Goal: Information Seeking & Learning: Learn about a topic

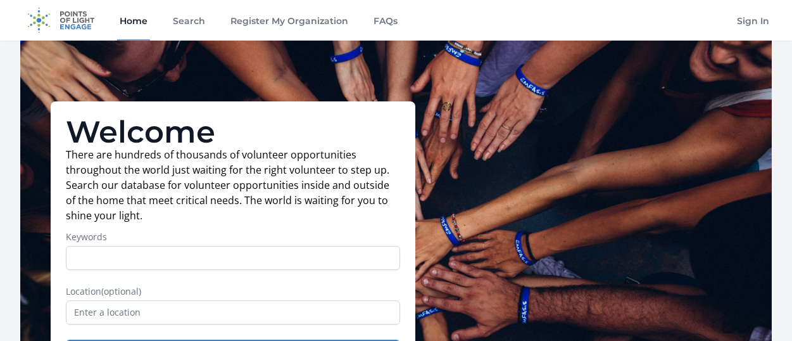
scroll to position [127, 0]
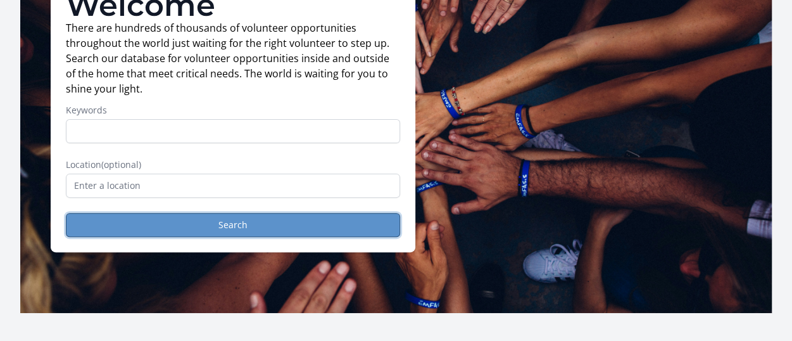
click at [202, 226] on button "Search" at bounding box center [233, 225] width 334 height 24
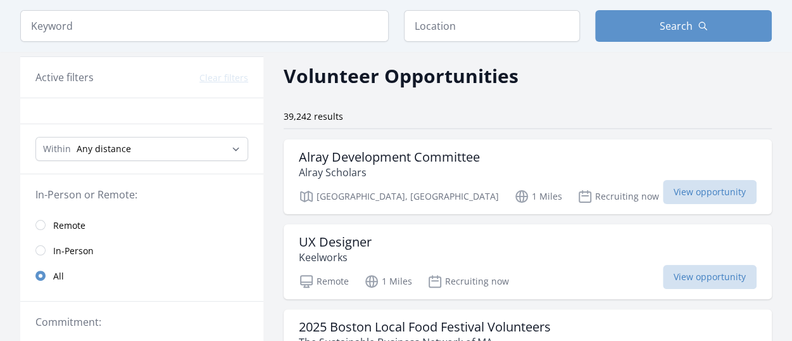
scroll to position [127, 0]
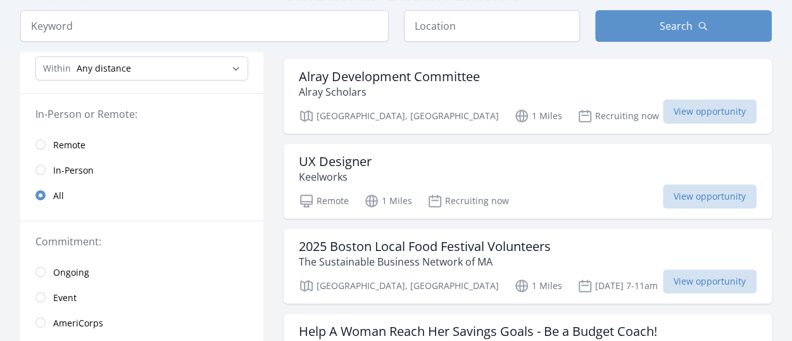
click at [79, 139] on span "Remote" at bounding box center [69, 145] width 32 height 13
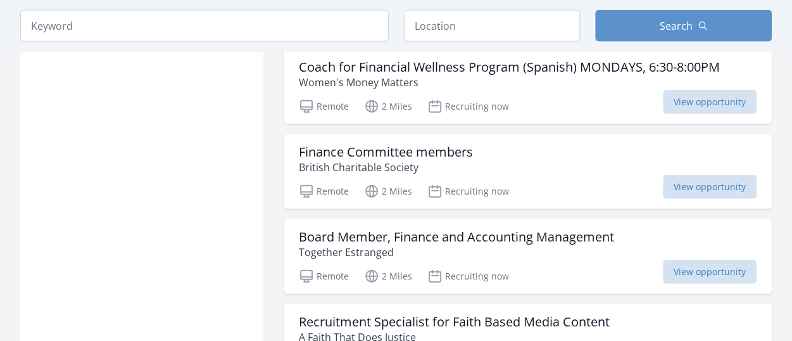
scroll to position [1583, 0]
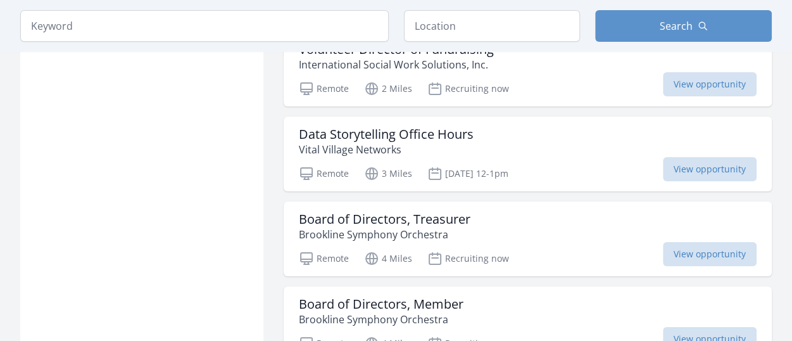
scroll to position [2407, 0]
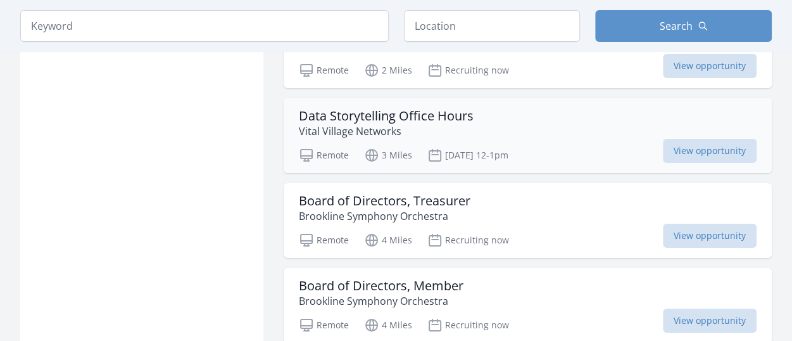
click at [367, 108] on h3 "Data Storytelling Office Hours" at bounding box center [386, 115] width 175 height 15
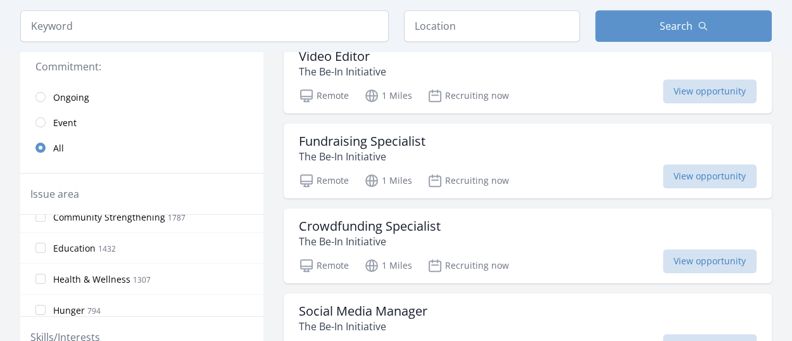
scroll to position [0, 0]
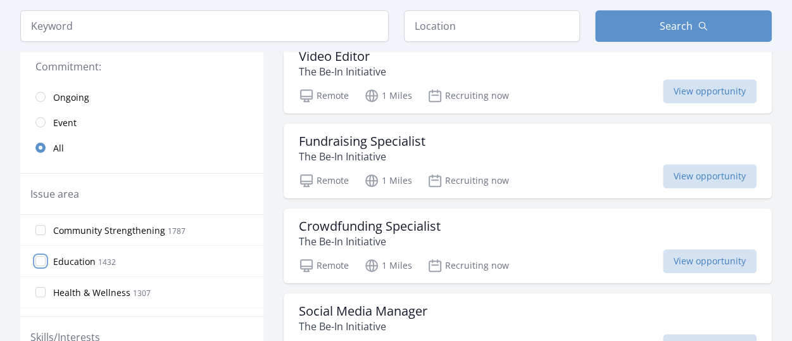
click at [40, 258] on input "Education 1432" at bounding box center [40, 261] width 10 height 10
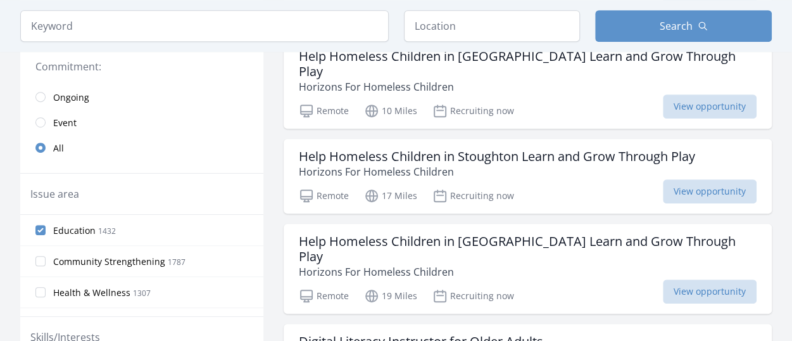
click at [252, 307] on div "Hunger 794" at bounding box center [141, 322] width 243 height 31
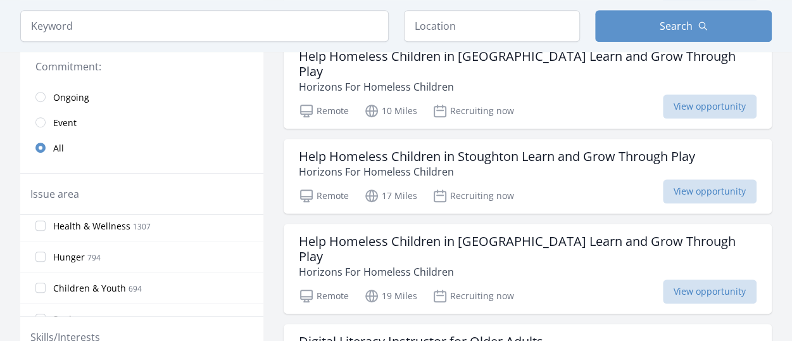
scroll to position [75, 0]
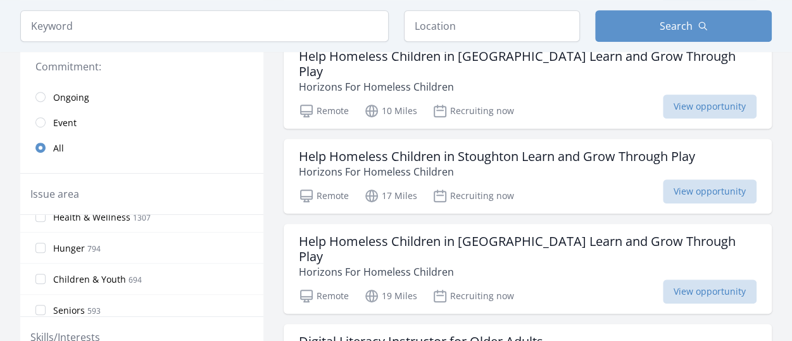
click at [115, 275] on span "Children & Youth" at bounding box center [89, 279] width 73 height 13
click at [46, 275] on input "Children & Youth 694" at bounding box center [40, 279] width 10 height 10
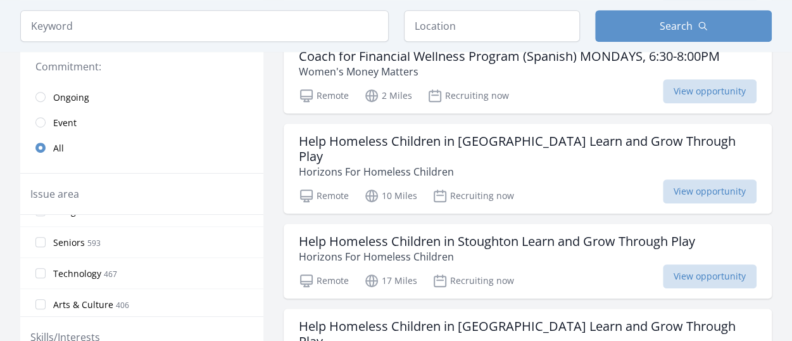
scroll to position [151, 0]
click at [94, 291] on span "Arts & Culture" at bounding box center [83, 296] width 60 height 13
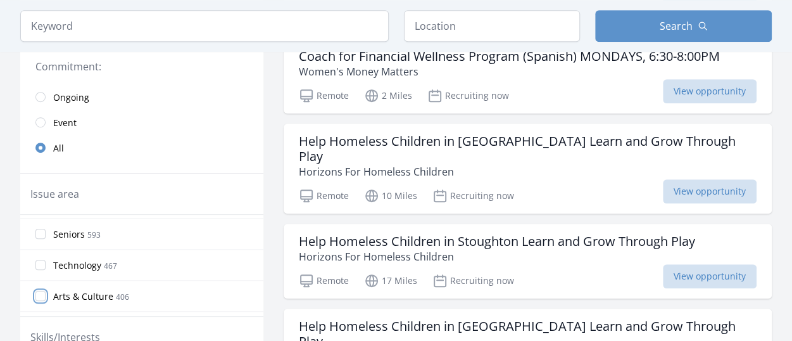
click at [46, 291] on input "Arts & Culture 406" at bounding box center [40, 296] width 10 height 10
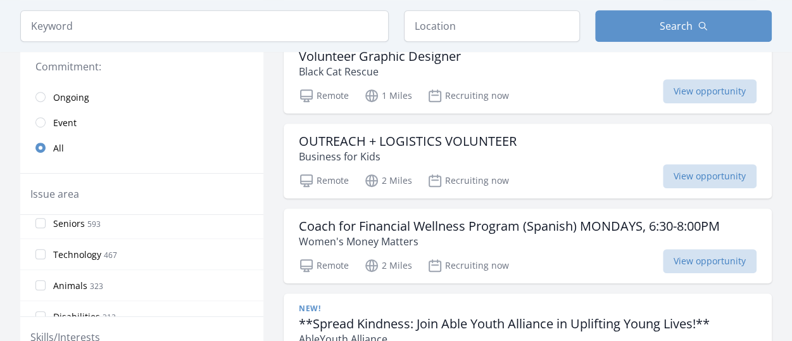
scroll to position [202, 0]
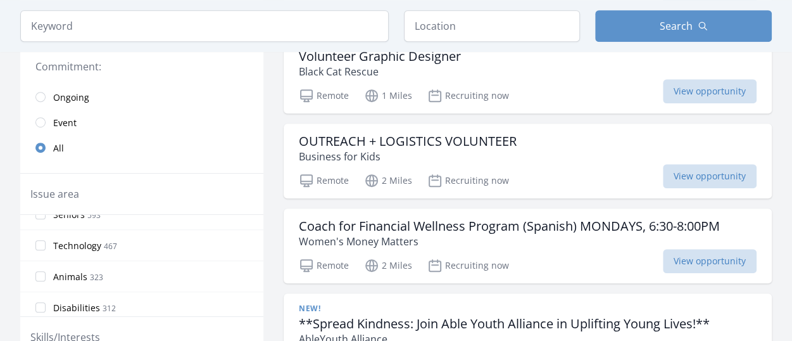
click at [71, 274] on span "Animals" at bounding box center [70, 276] width 34 height 13
click at [46, 274] on input "Animals 323" at bounding box center [40, 276] width 10 height 10
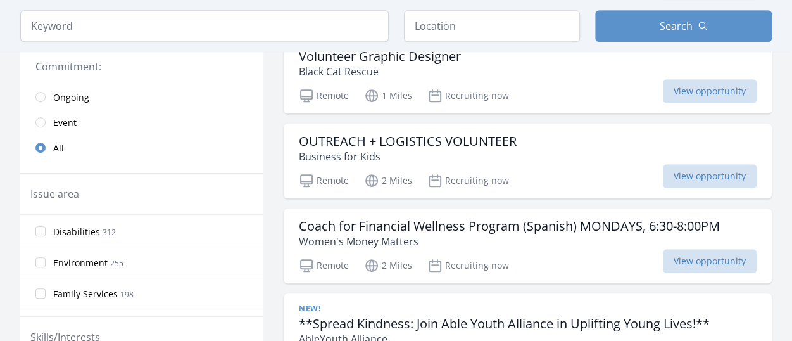
scroll to position [304, 0]
click at [95, 262] on span "Family Services" at bounding box center [85, 268] width 65 height 13
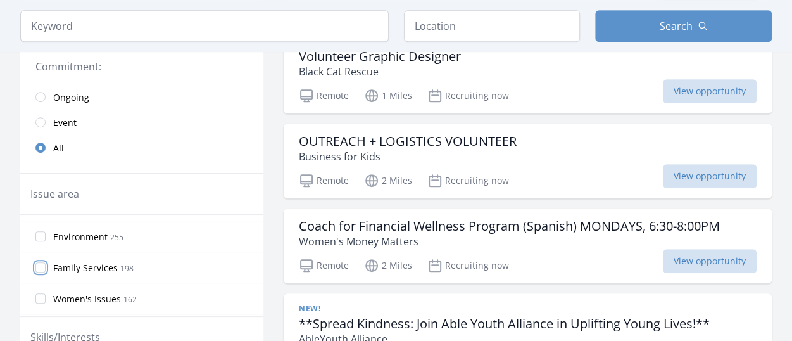
click at [46, 262] on input "Family Services 198" at bounding box center [40, 267] width 10 height 10
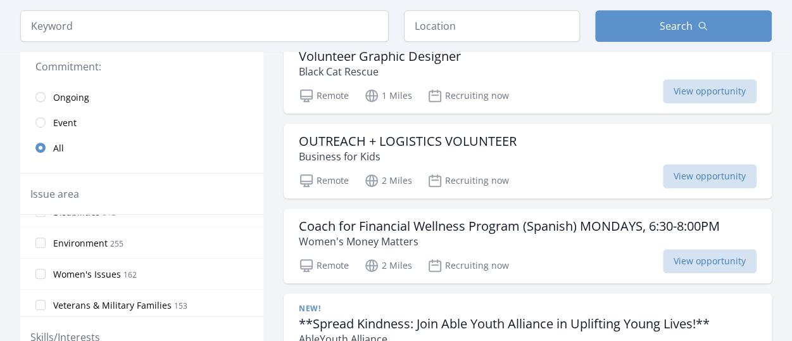
scroll to position [355, 0]
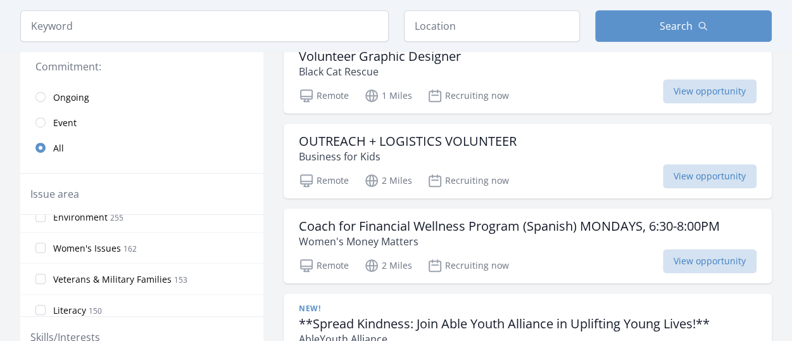
click at [146, 276] on span "Veterans & Military Families" at bounding box center [112, 279] width 118 height 13
click at [46, 276] on input "Veterans & Military Families 153" at bounding box center [40, 279] width 10 height 10
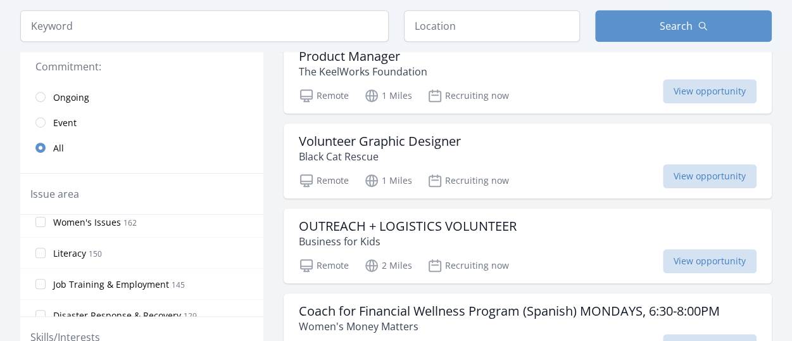
scroll to position [431, 0]
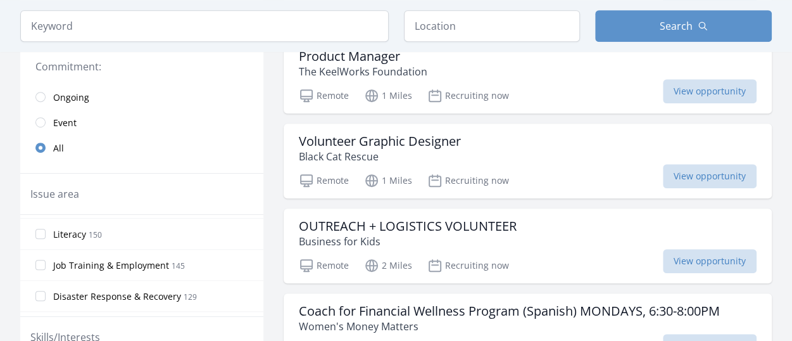
click at [127, 259] on span "Job Training & Employment" at bounding box center [111, 265] width 116 height 13
click at [46, 260] on input "Job Training & Employment 145" at bounding box center [40, 265] width 10 height 10
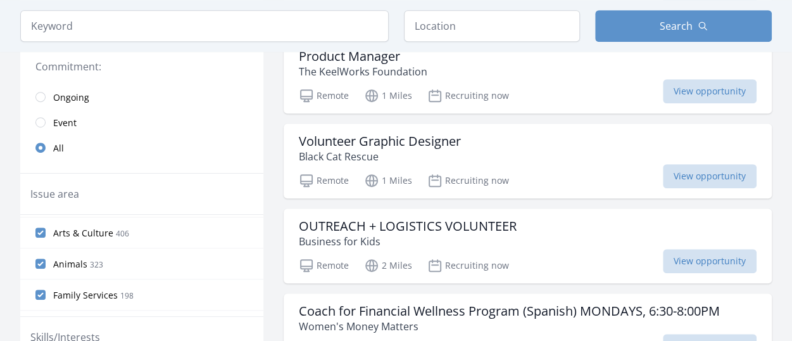
scroll to position [75, 0]
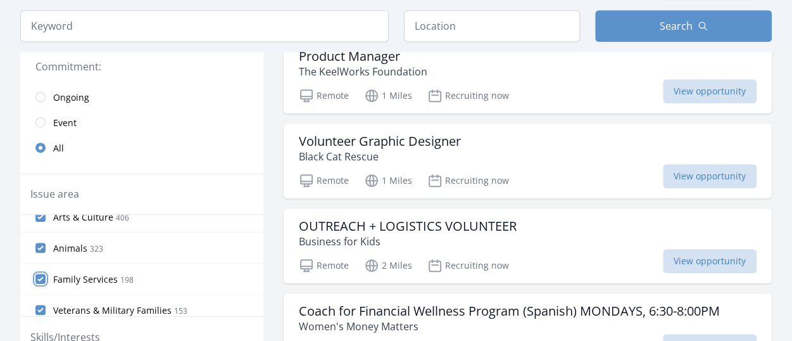
click at [39, 274] on input "Family Services 198" at bounding box center [40, 279] width 10 height 10
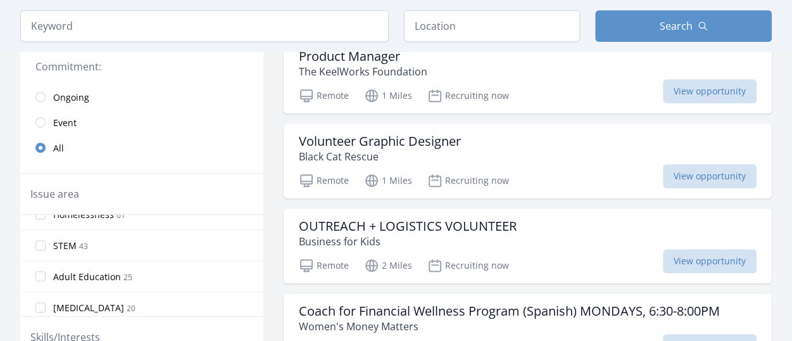
scroll to position [507, 0]
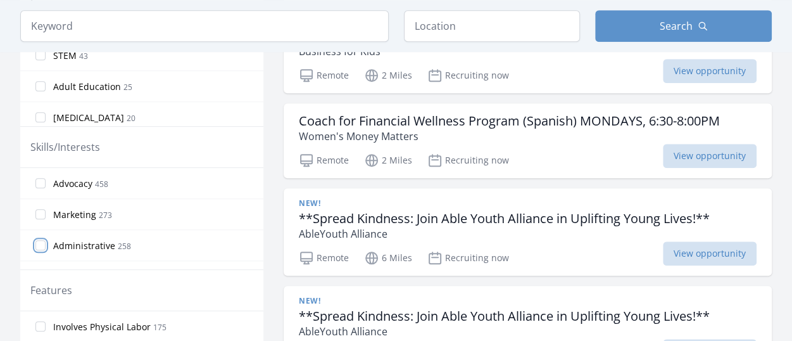
click at [37, 246] on input "Administrative 258" at bounding box center [40, 245] width 10 height 10
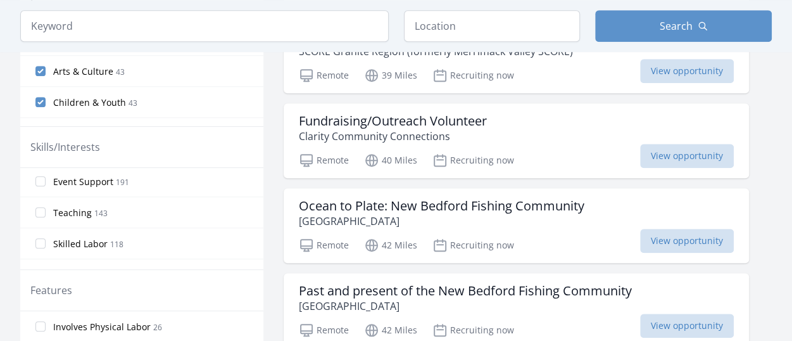
scroll to position [163, 0]
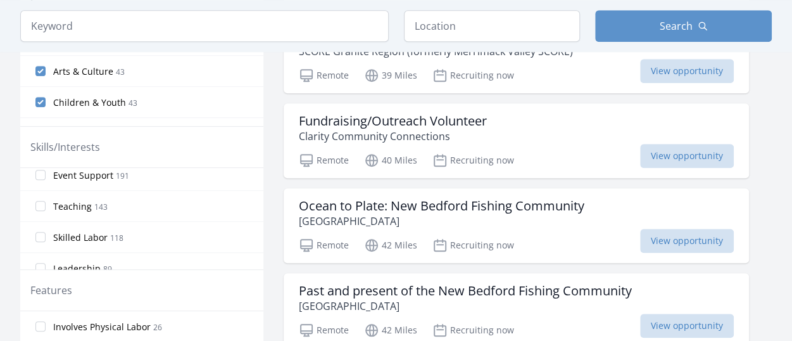
click at [72, 205] on span "Teaching" at bounding box center [72, 206] width 39 height 13
click at [46, 205] on input "Teaching 143" at bounding box center [40, 206] width 10 height 10
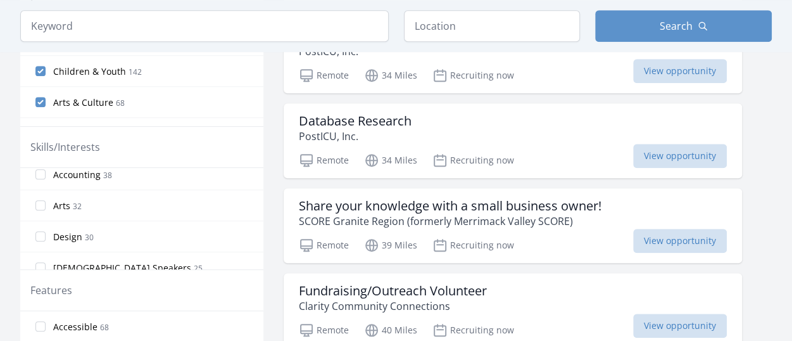
scroll to position [667, 0]
click at [74, 194] on span "32" at bounding box center [77, 199] width 9 height 11
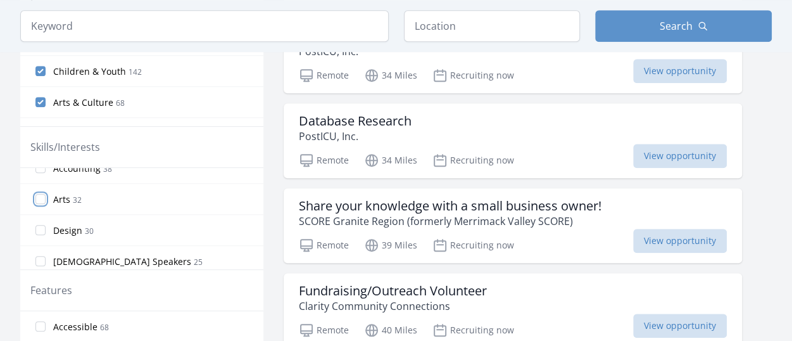
click at [46, 194] on input "Arts 32" at bounding box center [40, 199] width 10 height 10
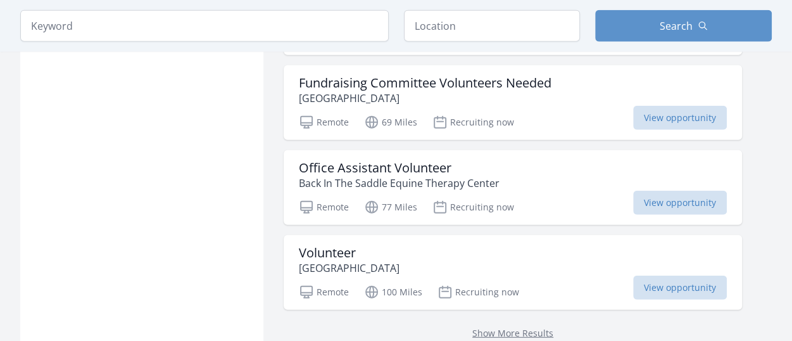
scroll to position [1583, 0]
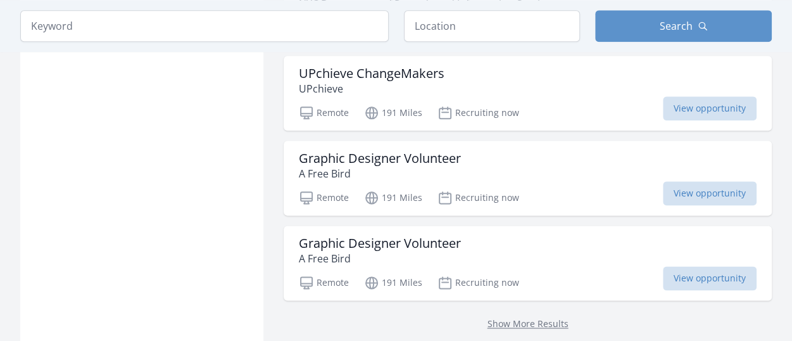
scroll to position [3294, 0]
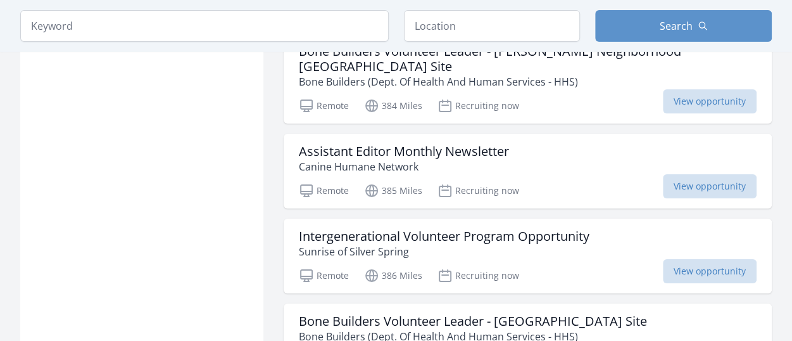
scroll to position [4750, 0]
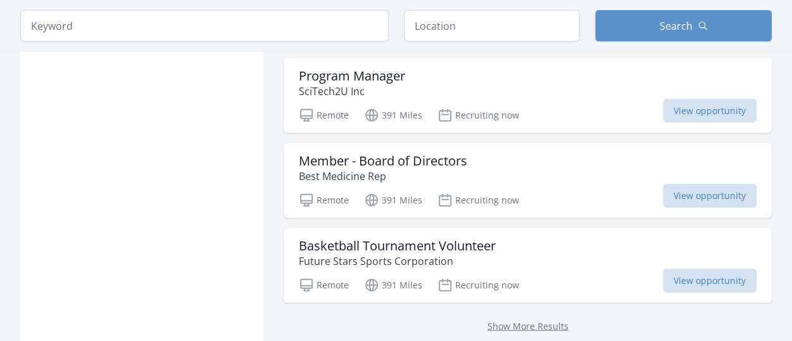
scroll to position [6714, 0]
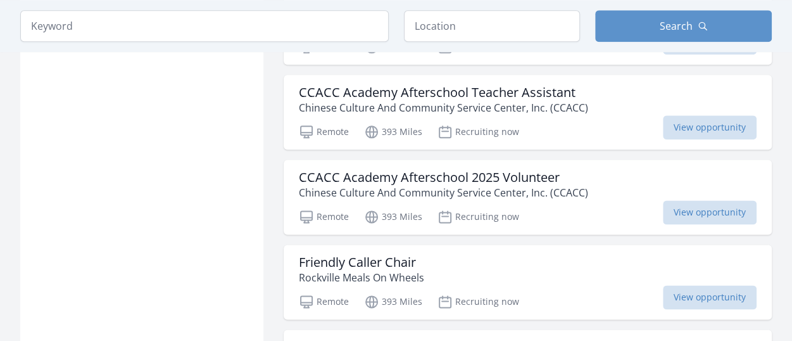
scroll to position [8361, 0]
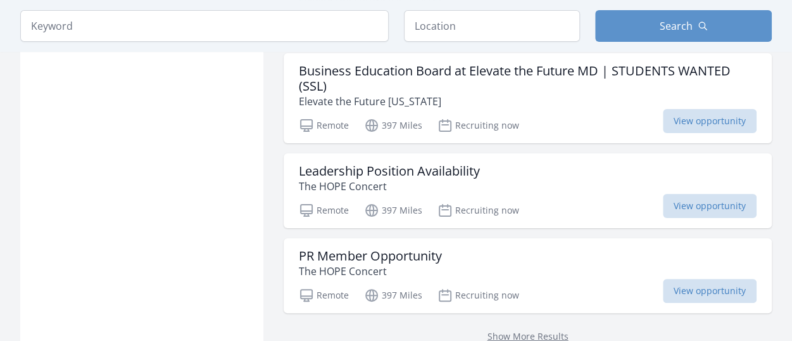
scroll to position [10134, 0]
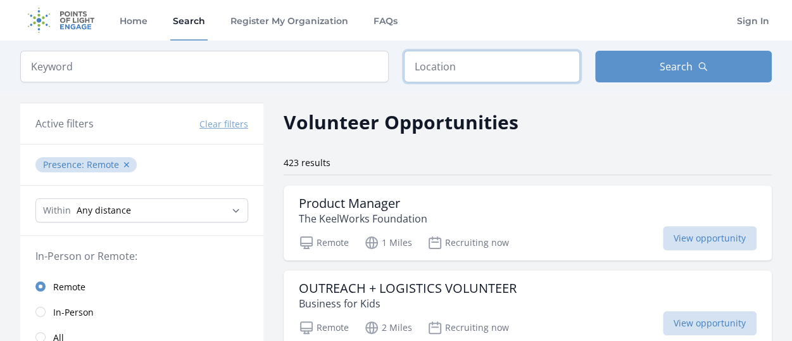
click at [464, 69] on input "text" at bounding box center [492, 67] width 177 height 32
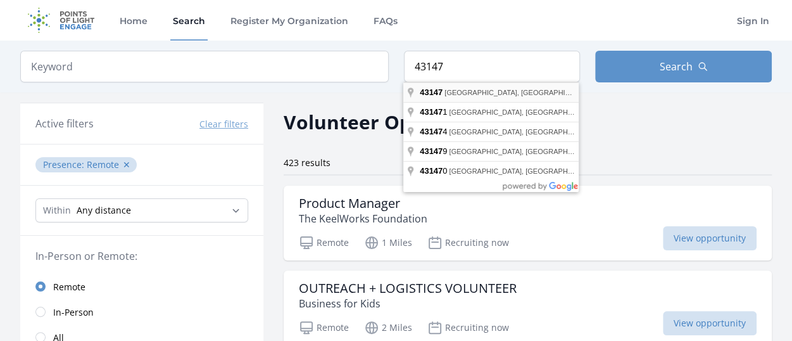
type input "Etna, OH 43147, USA"
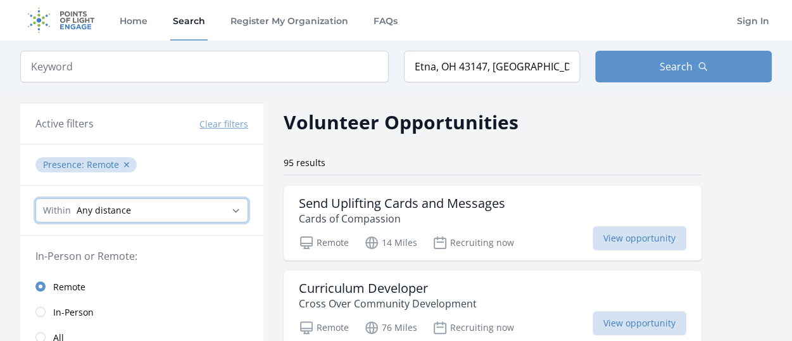
click at [137, 212] on select "Any distance , 5 Miles , 20 Miles , 50 Miles , 100 Miles" at bounding box center [141, 210] width 213 height 24
select select "80467"
click at [35, 198] on select "Any distance , 5 Miles , 20 Miles , 50 Miles , 100 Miles" at bounding box center [141, 210] width 213 height 24
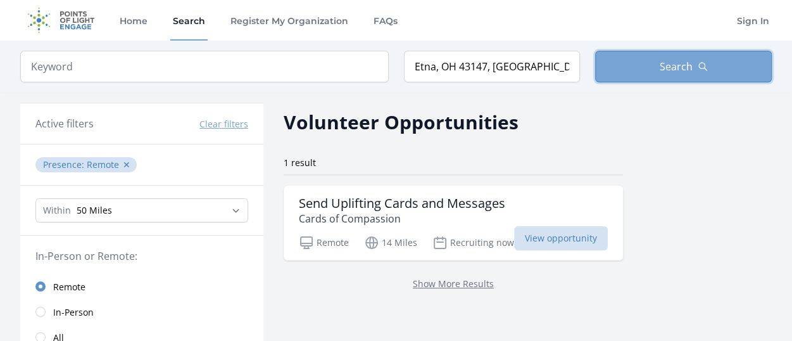
click at [662, 67] on span "Search" at bounding box center [676, 66] width 33 height 15
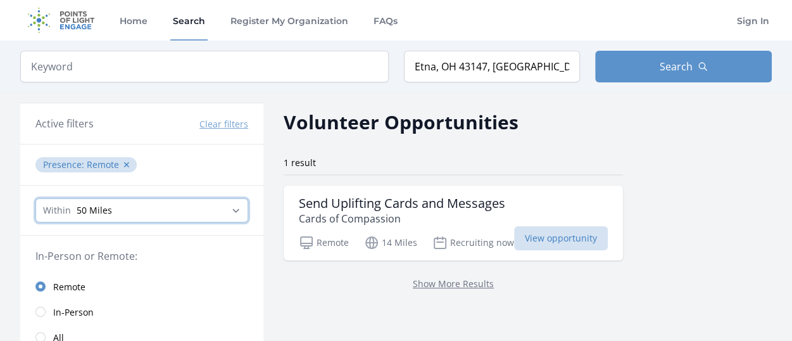
click at [237, 213] on select "Any distance , 5 Miles , 20 Miles , 50 Miles , 100 Miles" at bounding box center [141, 210] width 213 height 24
select select "160934"
click at [35, 198] on select "Any distance , 5 Miles , 20 Miles , 50 Miles , 100 Miles" at bounding box center [141, 210] width 213 height 24
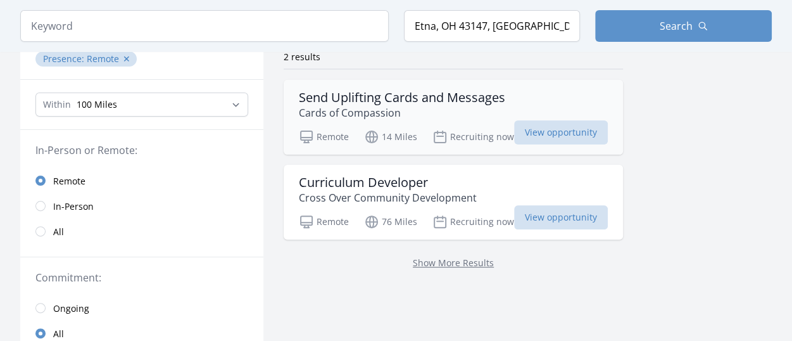
scroll to position [190, 0]
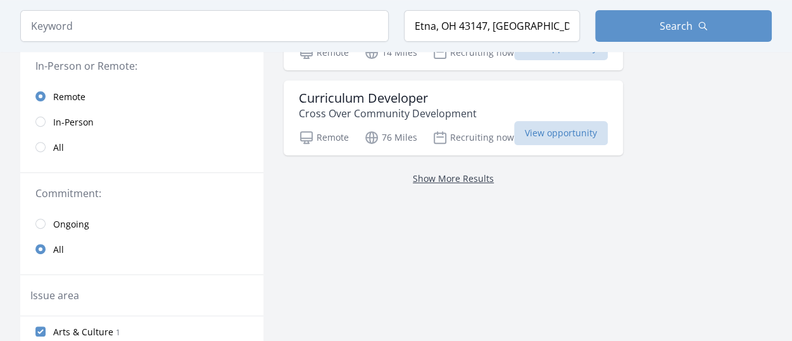
click at [436, 177] on link "Show More Results" at bounding box center [453, 178] width 81 height 12
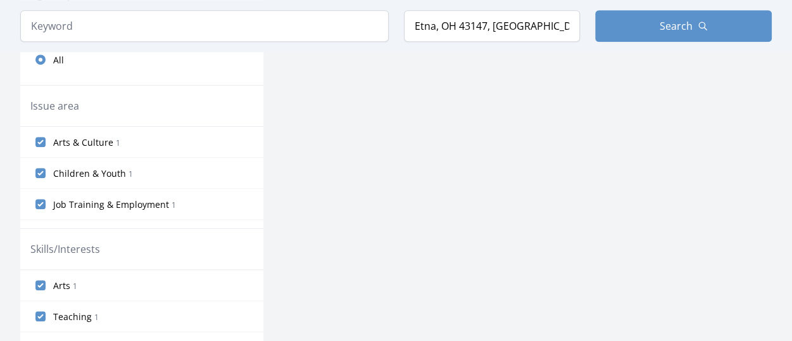
scroll to position [380, 0]
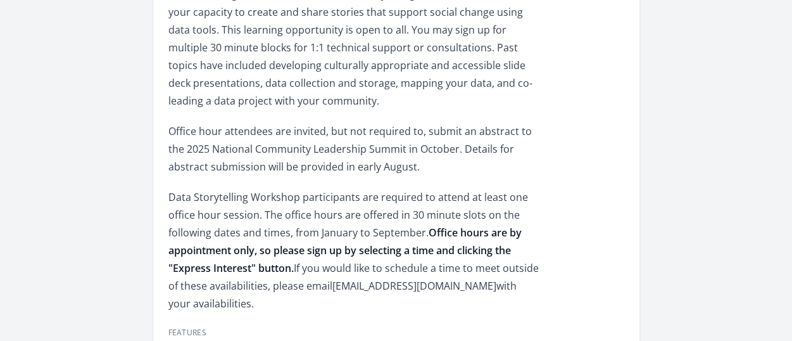
scroll to position [443, 0]
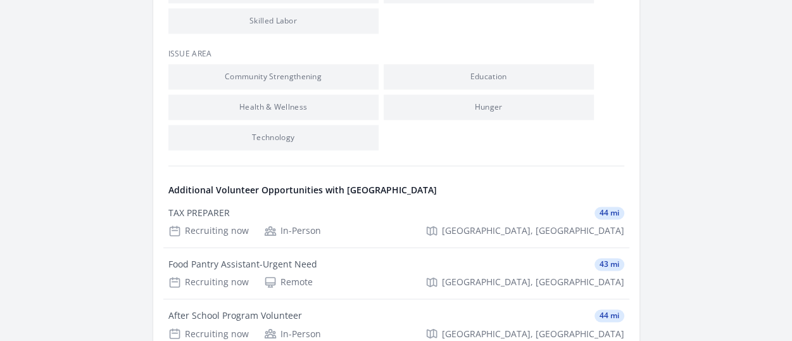
scroll to position [950, 0]
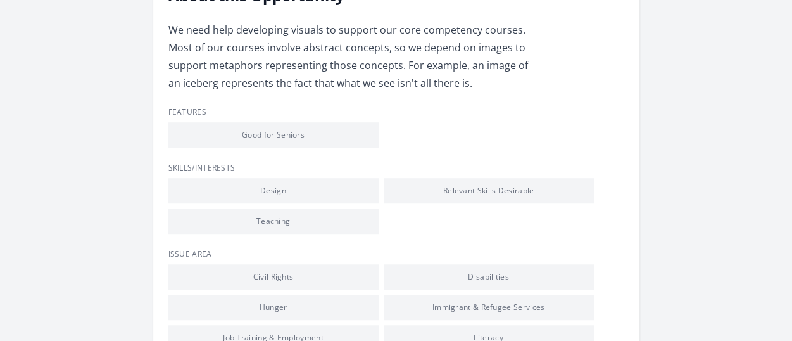
scroll to position [380, 0]
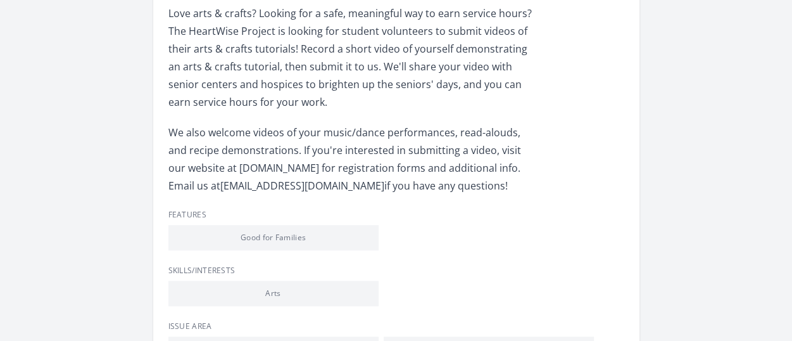
scroll to position [443, 0]
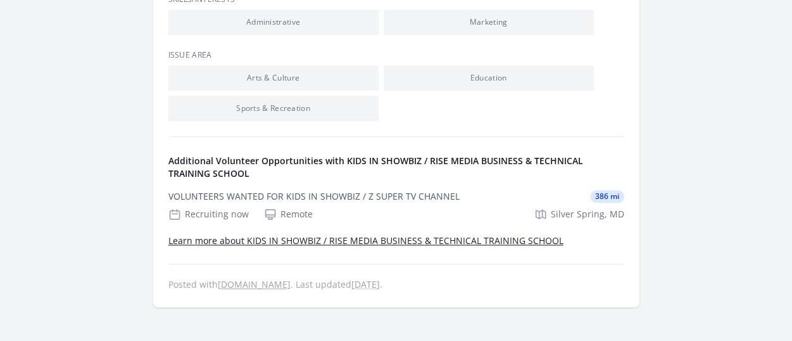
scroll to position [570, 0]
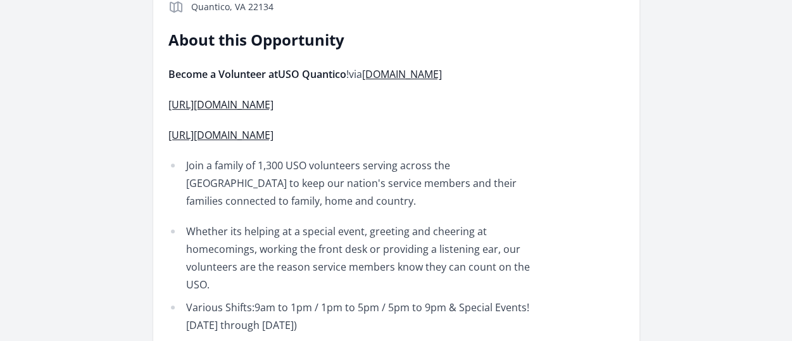
scroll to position [380, 0]
